Goal: Task Accomplishment & Management: Complete application form

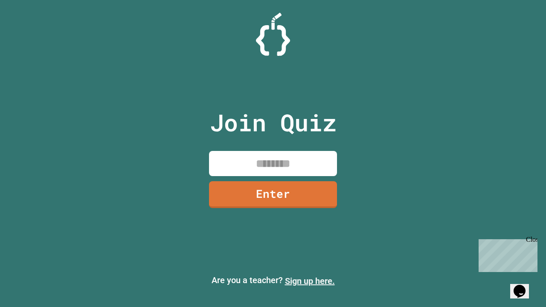
click at [310, 281] on link "Sign up here." at bounding box center [310, 281] width 50 height 10
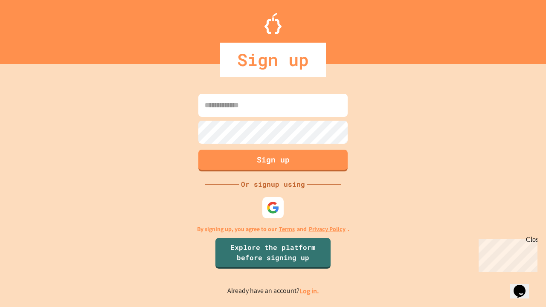
click at [310, 291] on link "Log in." at bounding box center [310, 291] width 20 height 9
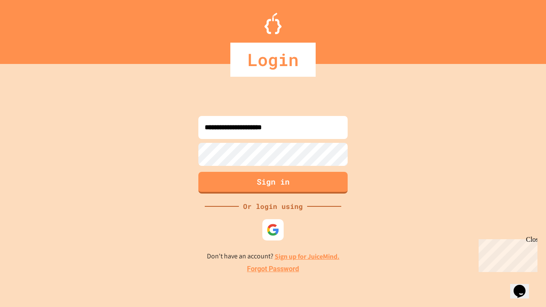
type input "**********"
